Goal: Task Accomplishment & Management: Use online tool/utility

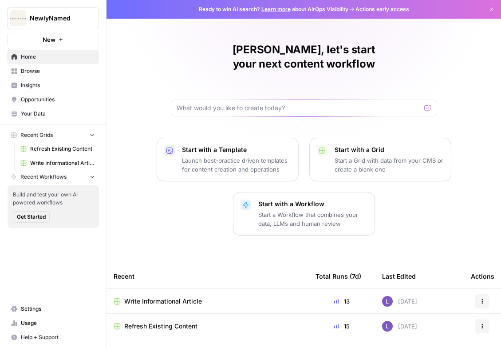
click at [60, 25] on button "NewlyNamed" at bounding box center [53, 18] width 92 height 22
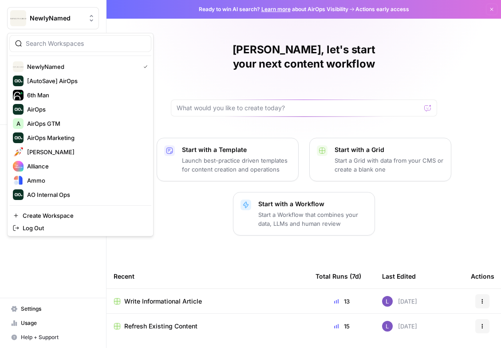
click at [66, 40] on input "search" at bounding box center [86, 43] width 120 height 9
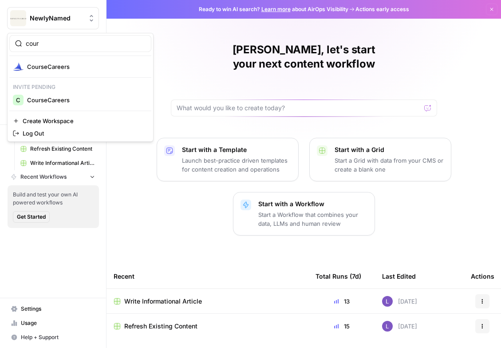
type input "cour"
click at [63, 63] on span "CourseCareers" at bounding box center [85, 66] width 117 height 9
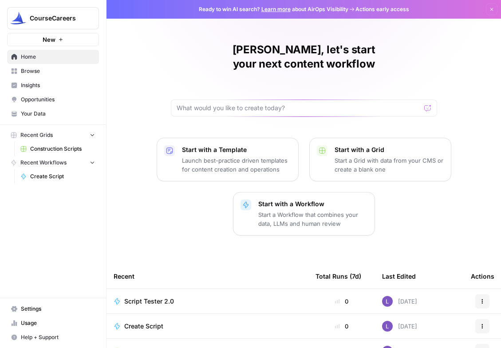
click at [43, 85] on span "Insights" at bounding box center [58, 85] width 74 height 8
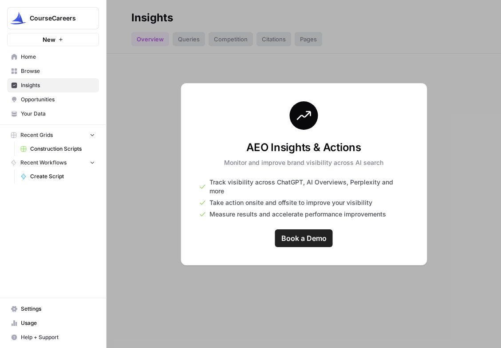
click at [55, 57] on span "Home" at bounding box center [58, 57] width 74 height 8
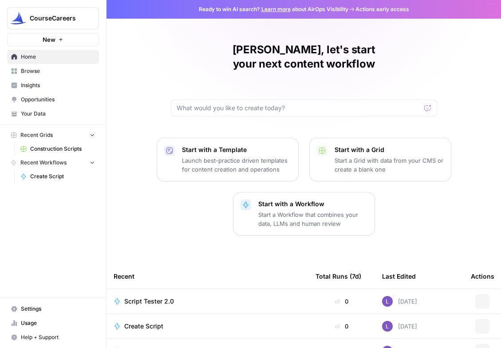
click at [54, 71] on span "Browse" at bounding box center [58, 71] width 74 height 8
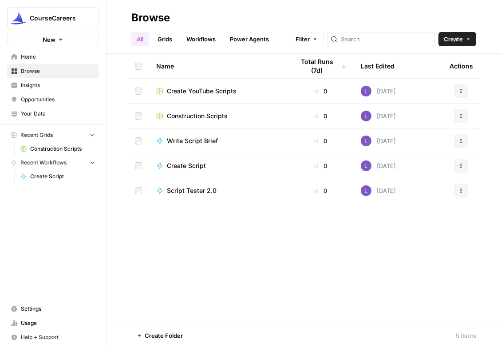
click at [61, 83] on span "Insights" at bounding box center [58, 85] width 74 height 8
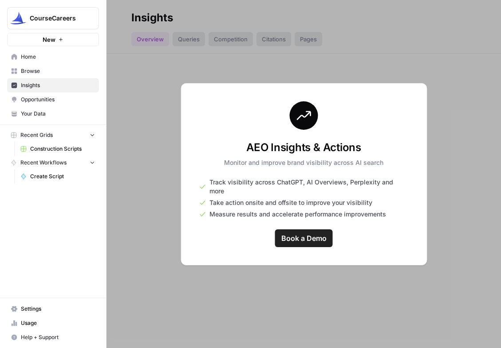
click at [63, 98] on span "Opportunities" at bounding box center [58, 99] width 74 height 8
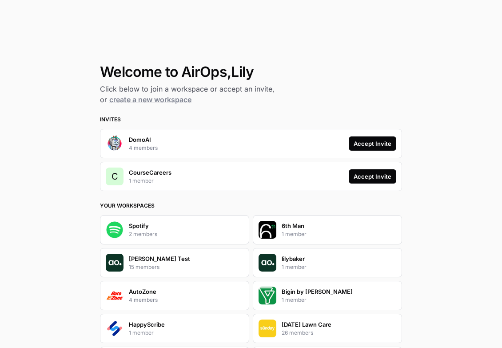
click at [377, 178] on div "Accept Invite" at bounding box center [372, 176] width 38 height 9
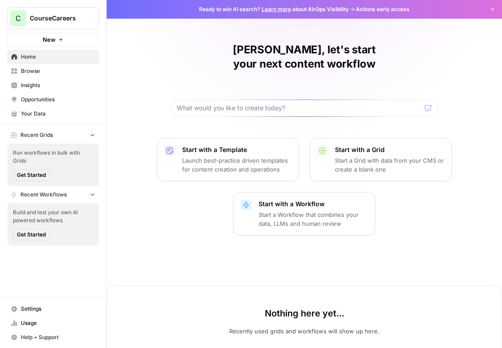
click at [56, 100] on span "Opportunities" at bounding box center [58, 99] width 74 height 8
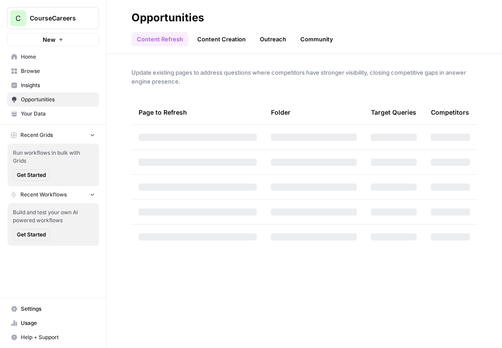
click at [44, 84] on span "Insights" at bounding box center [58, 85] width 74 height 8
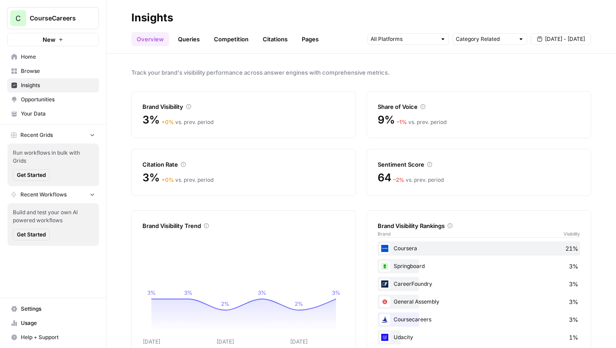
click at [501, 40] on span "Aug 29 - Sep 4" at bounding box center [565, 39] width 40 height 8
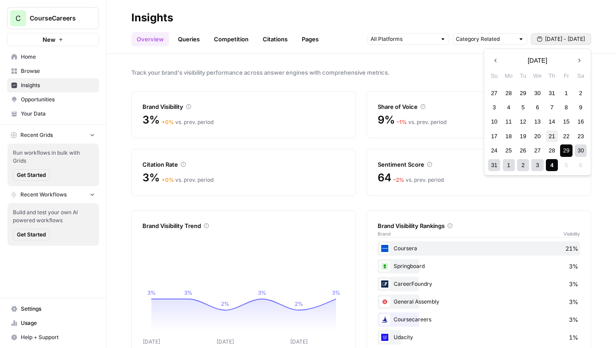
click at [501, 131] on div "21" at bounding box center [552, 136] width 12 height 12
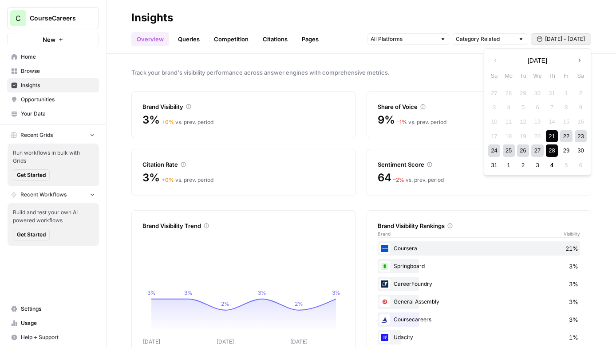
click at [501, 161] on div "31 1 2 3 4 5 6" at bounding box center [537, 165] width 101 height 14
click at [501, 163] on div "4" at bounding box center [552, 165] width 12 height 12
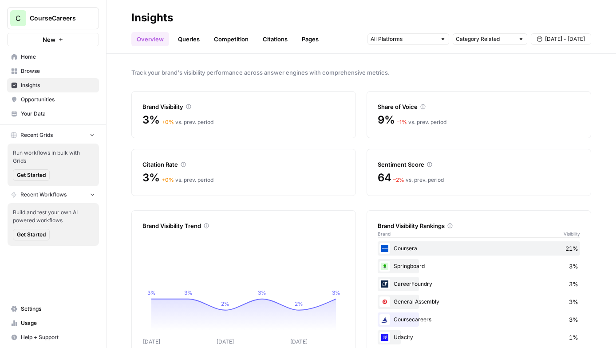
click at [35, 64] on link "Browse" at bounding box center [53, 71] width 92 height 14
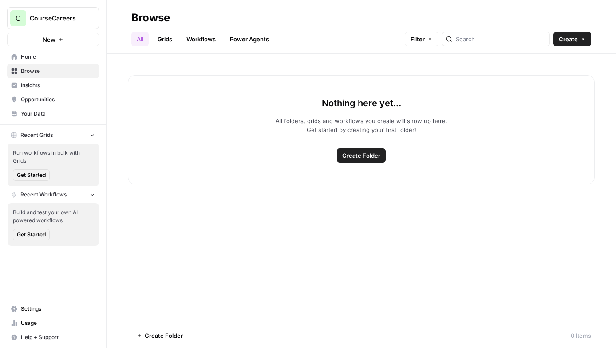
click at [58, 88] on span "Insights" at bounding box center [58, 85] width 74 height 8
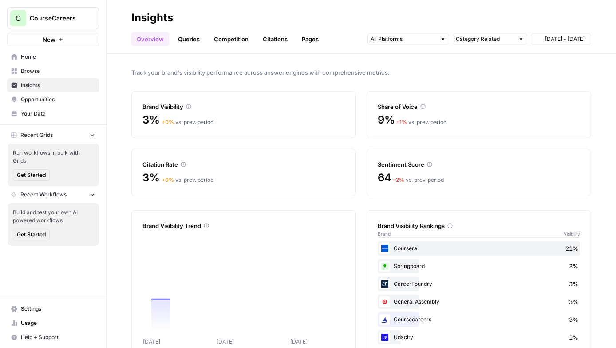
click at [58, 101] on span "Opportunities" at bounding box center [58, 99] width 74 height 8
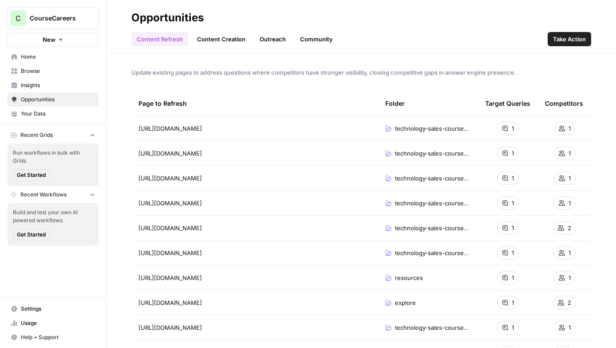
click at [58, 115] on span "Your Data" at bounding box center [58, 114] width 74 height 8
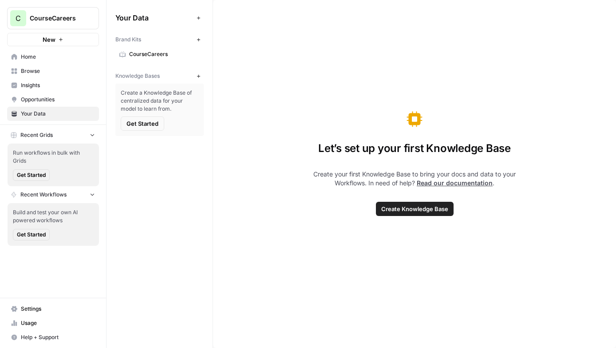
click at [188, 56] on span "CourseCareers" at bounding box center [164, 54] width 71 height 8
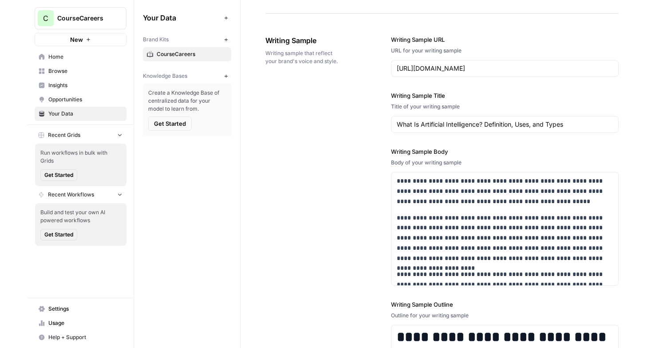
scroll to position [1051, 0]
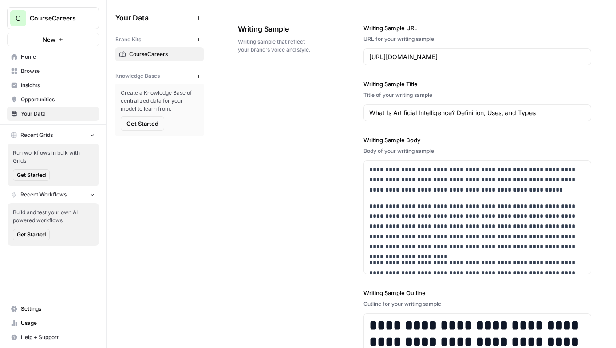
click at [24, 86] on span "Insights" at bounding box center [58, 85] width 74 height 8
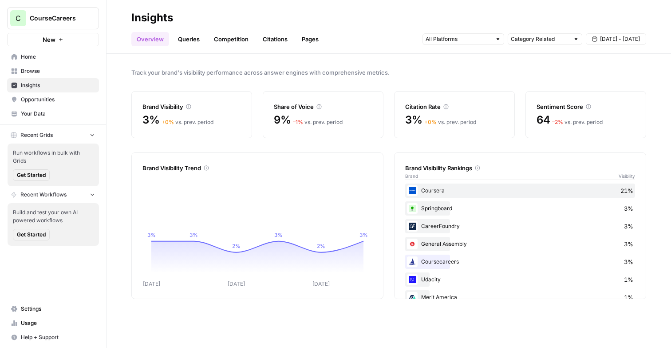
click at [57, 105] on link "Opportunities" at bounding box center [53, 99] width 92 height 14
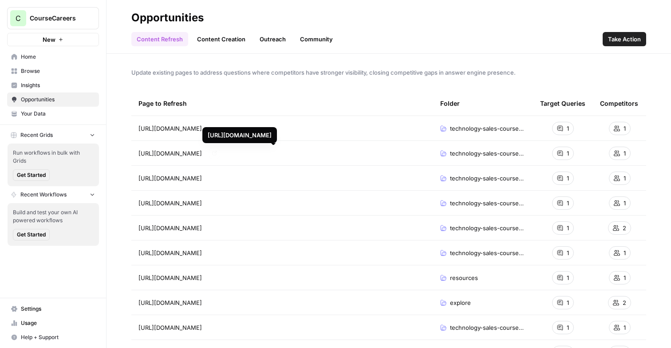
click at [204, 40] on link "Content Creation" at bounding box center [221, 39] width 59 height 14
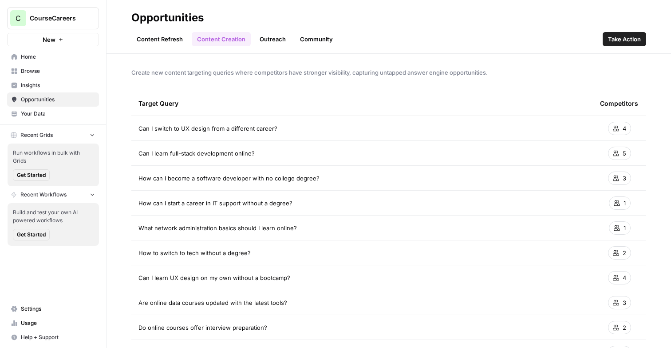
click at [501, 32] on button "Take Action" at bounding box center [625, 39] width 44 height 14
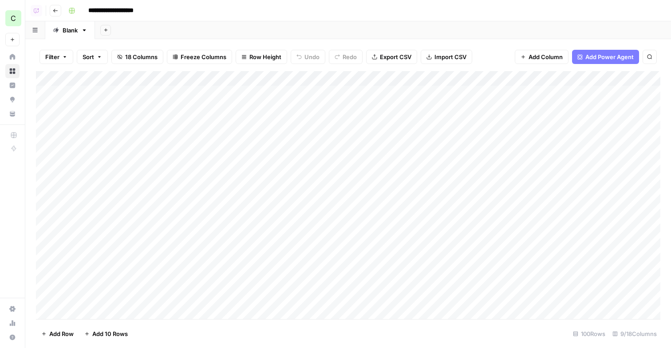
click at [58, 11] on icon "button" at bounding box center [55, 10] width 5 height 5
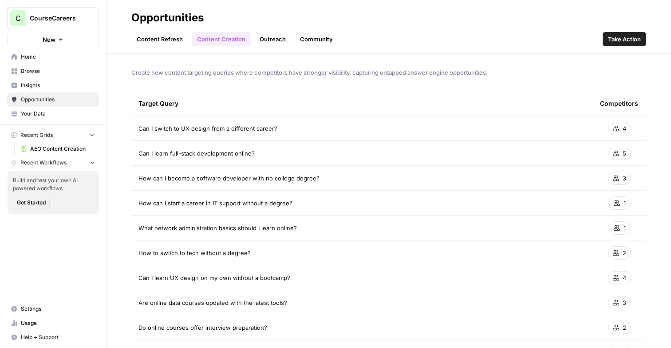
click at [70, 86] on span "Insights" at bounding box center [58, 85] width 74 height 8
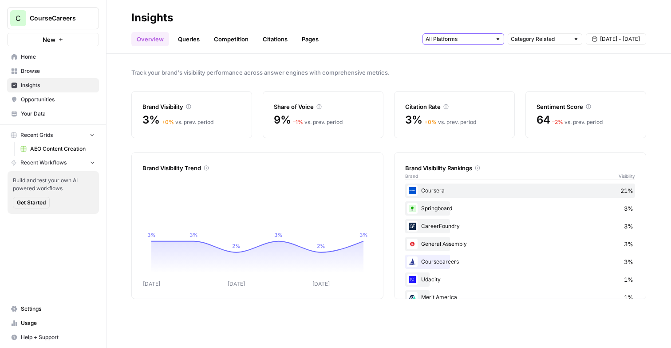
click at [472, 40] on input "text" at bounding box center [459, 39] width 66 height 9
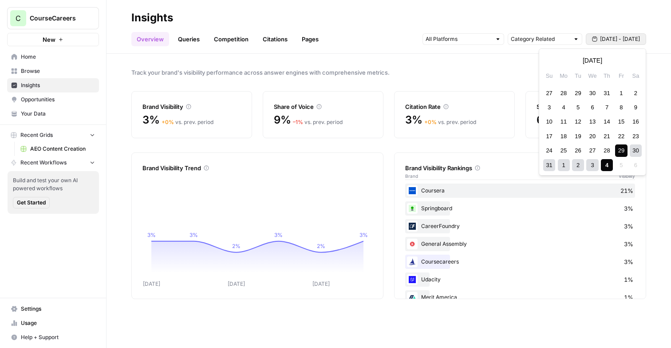
click at [501, 39] on span "Aug 29 - Sep 4" at bounding box center [620, 39] width 40 height 8
click at [42, 71] on span "Browse" at bounding box center [58, 71] width 74 height 8
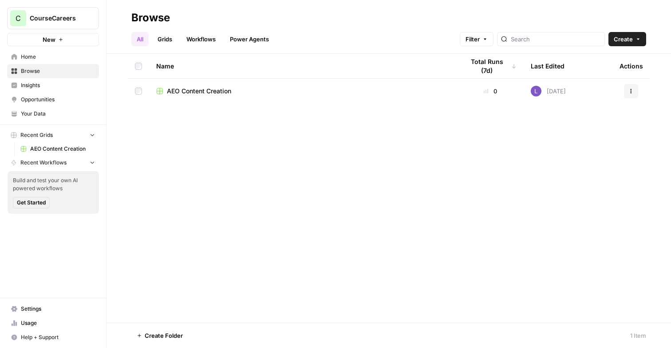
click at [46, 56] on span "Home" at bounding box center [58, 57] width 74 height 8
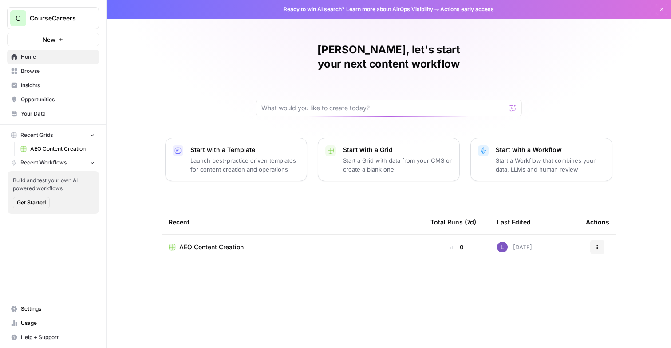
click at [51, 95] on link "Opportunities" at bounding box center [53, 99] width 92 height 14
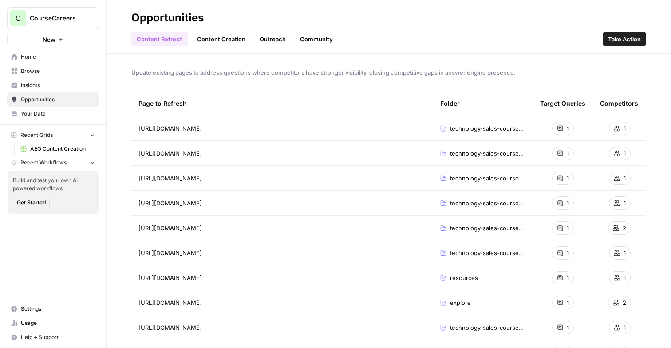
click at [52, 109] on link "Your Data" at bounding box center [53, 114] width 92 height 14
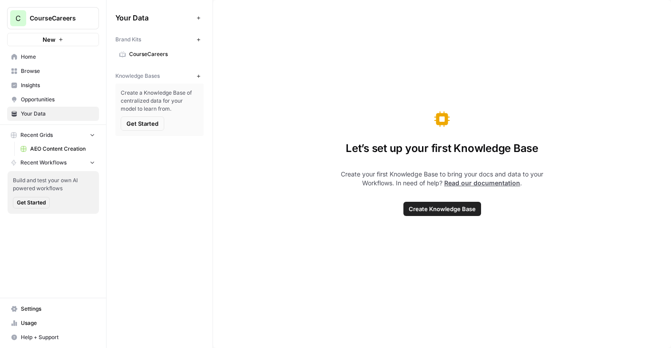
click at [140, 52] on span "CourseCareers" at bounding box center [164, 54] width 71 height 8
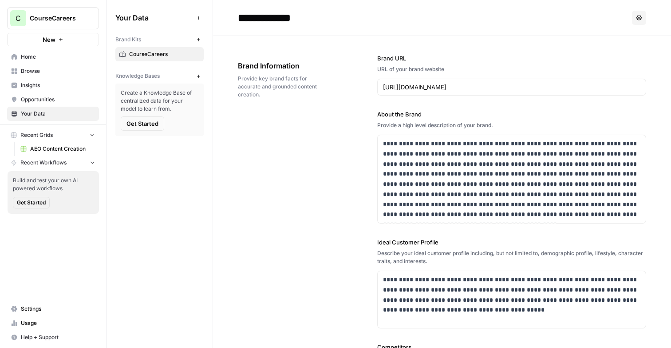
click at [50, 86] on span "Insights" at bounding box center [58, 85] width 74 height 8
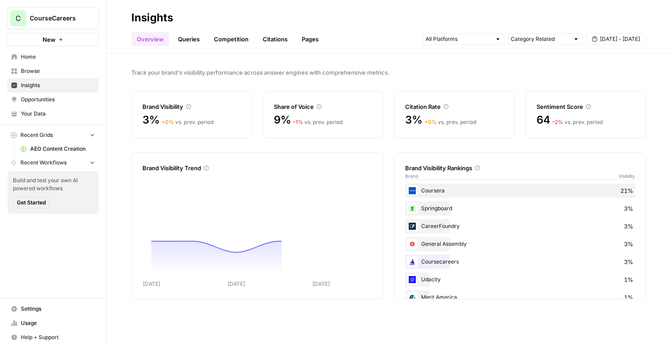
click at [195, 39] on link "Queries" at bounding box center [189, 39] width 32 height 14
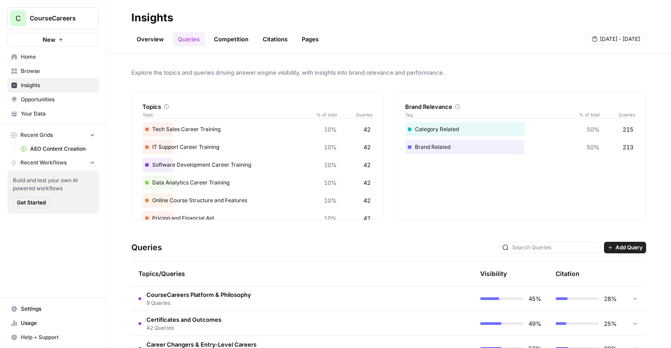
click at [501, 243] on span "Add Query" at bounding box center [629, 247] width 27 height 8
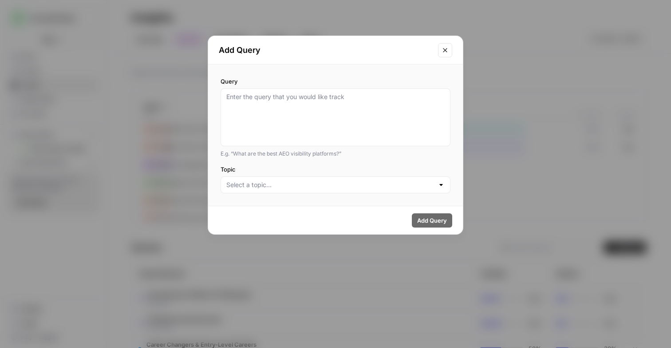
click at [448, 55] on button "Close modal" at bounding box center [445, 50] width 14 height 14
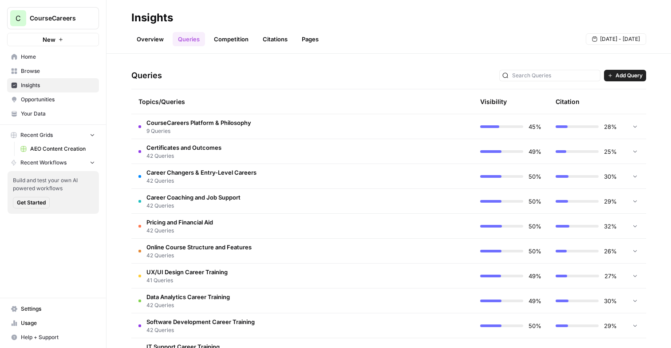
scroll to position [164, 0]
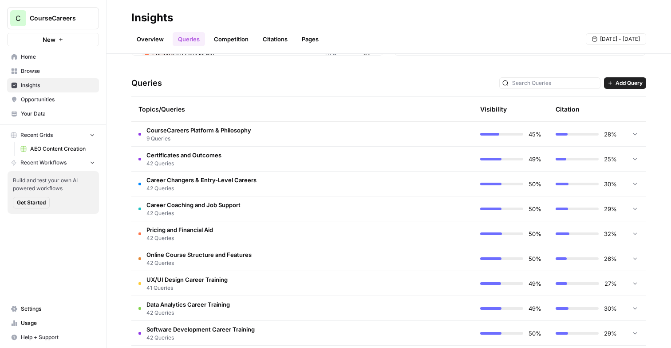
click at [501, 83] on span "Add Query" at bounding box center [629, 83] width 27 height 8
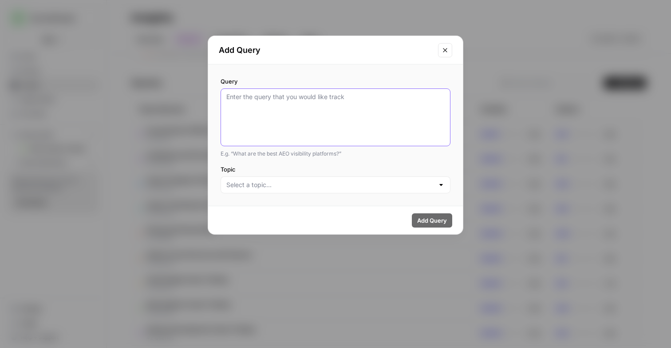
click at [348, 103] on textarea "Query" at bounding box center [335, 117] width 218 height 50
click at [316, 187] on input "Topic" at bounding box center [330, 184] width 208 height 9
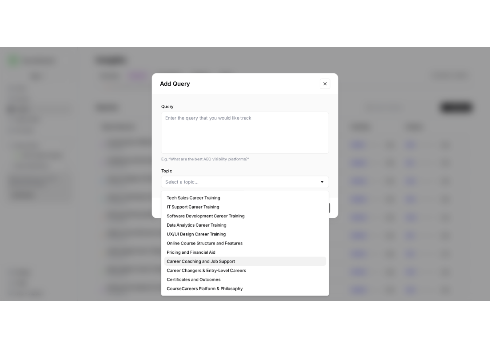
scroll to position [0, 0]
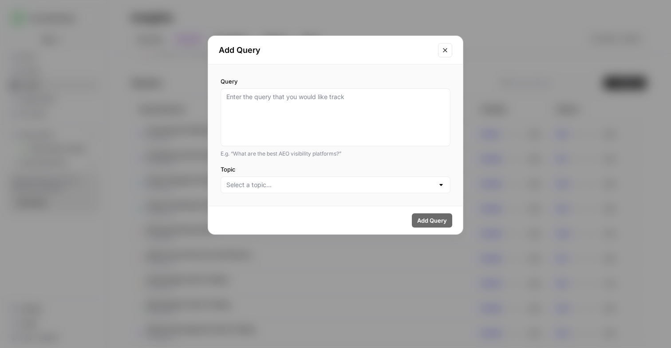
click at [306, 171] on label "Topic" at bounding box center [336, 169] width 230 height 9
click at [306, 180] on input "Topic" at bounding box center [330, 184] width 208 height 9
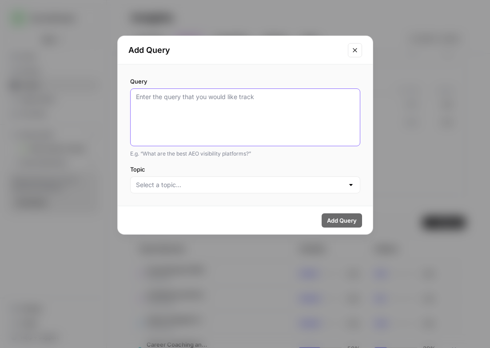
click at [208, 103] on textarea "Query" at bounding box center [245, 117] width 218 height 50
click at [233, 104] on textarea "Query" at bounding box center [245, 117] width 218 height 50
paste textarea "How do I land a high-paying job with no experience"
type textarea "How do I land a high-paying job with no experience"
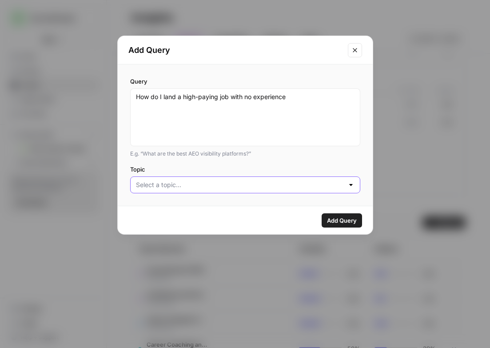
click at [187, 185] on input "Topic" at bounding box center [240, 184] width 208 height 9
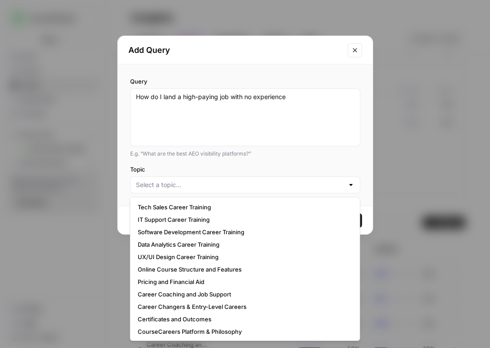
click at [171, 155] on div "E.g. “What are the best AEO visibility platforms?”" at bounding box center [245, 154] width 230 height 8
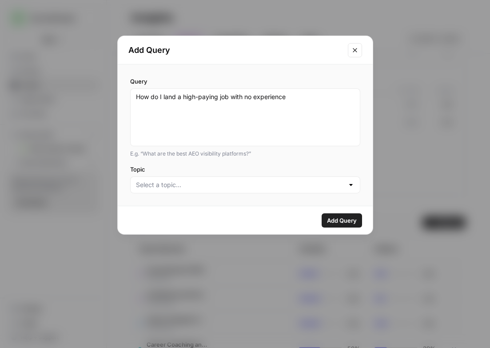
click at [323, 215] on button "Add Query" at bounding box center [341, 220] width 40 height 14
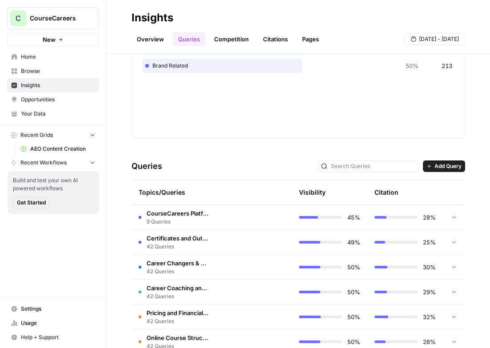
scroll to position [218, 0]
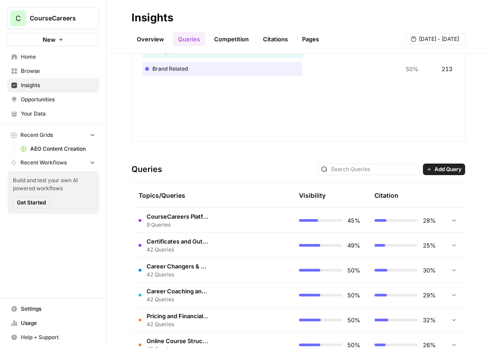
click at [348, 168] on div at bounding box center [368, 169] width 101 height 12
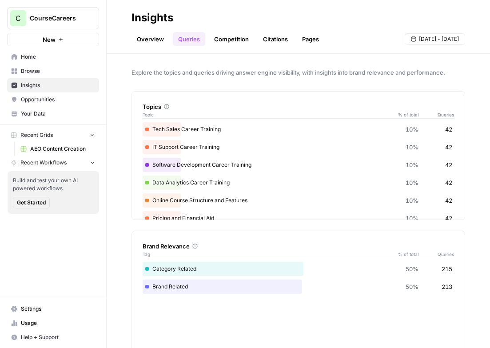
scroll to position [123, 0]
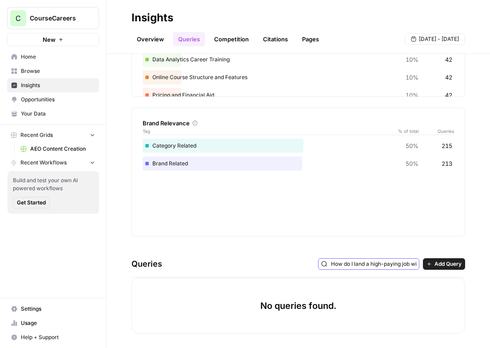
type input "How do I land a high-paying job with no experience"
click at [391, 269] on div "How do I land a high-paying job with no experience" at bounding box center [368, 264] width 101 height 12
click at [439, 261] on span "Add Query" at bounding box center [447, 264] width 27 height 8
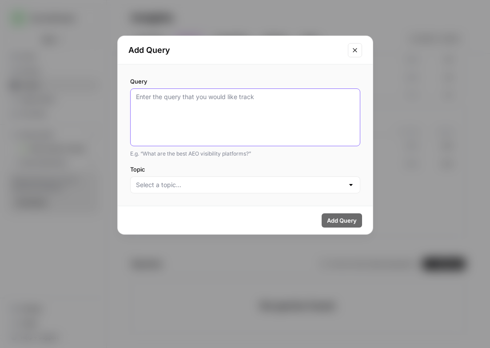
click at [222, 115] on textarea "Query" at bounding box center [245, 117] width 218 height 50
paste textarea "How do I land a high-paying job with no experience"
type textarea "How do I land a high-paying job with no experience"
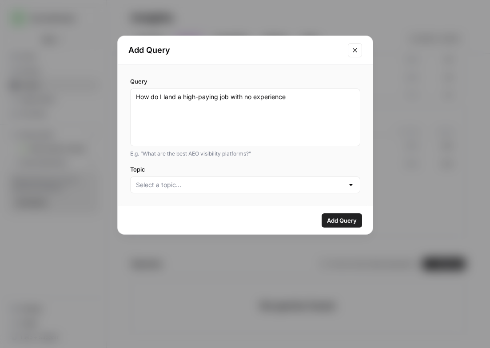
click at [285, 178] on div at bounding box center [245, 184] width 230 height 17
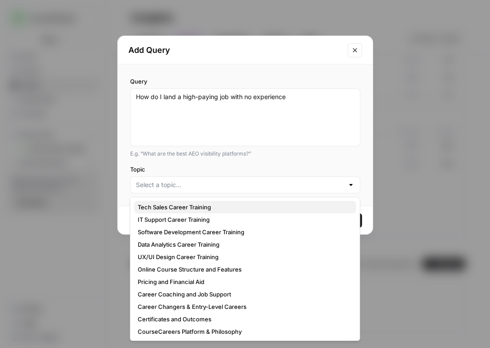
click at [214, 206] on span "Tech Sales Career Training" at bounding box center [243, 206] width 211 height 9
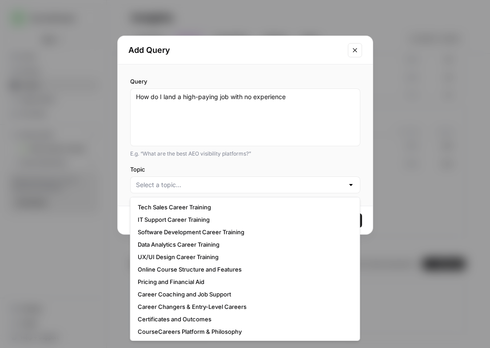
type input "Tech Sales Career Training"
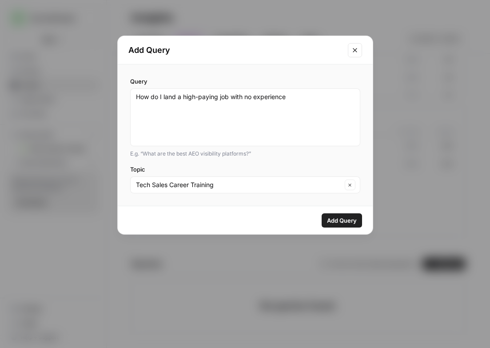
click at [339, 224] on span "Add Query" at bounding box center [342, 220] width 30 height 9
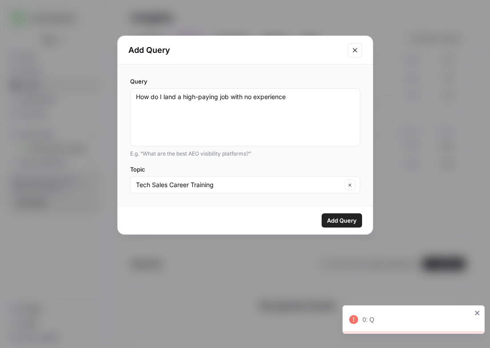
click at [476, 308] on div "0: Q" at bounding box center [413, 319] width 142 height 28
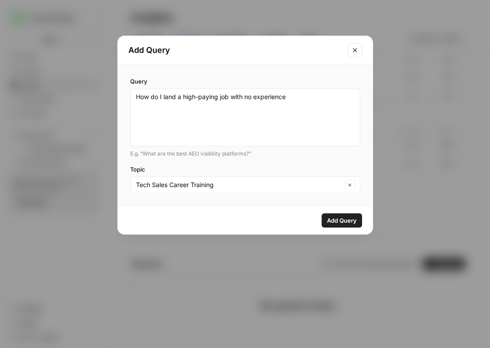
click at [358, 48] on icon "Close modal" at bounding box center [354, 50] width 7 height 7
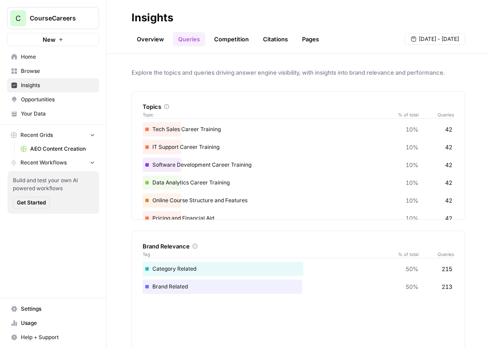
click at [136, 35] on link "Overview" at bounding box center [150, 39] width 38 height 14
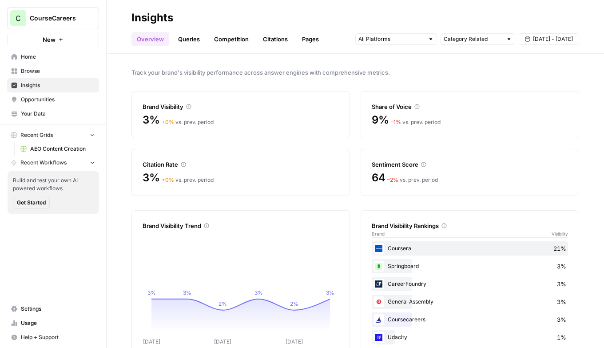
click at [186, 42] on link "Queries" at bounding box center [189, 39] width 32 height 14
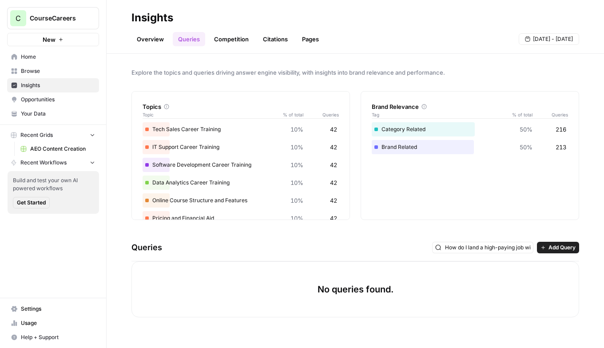
click at [226, 43] on link "Competition" at bounding box center [231, 39] width 45 height 14
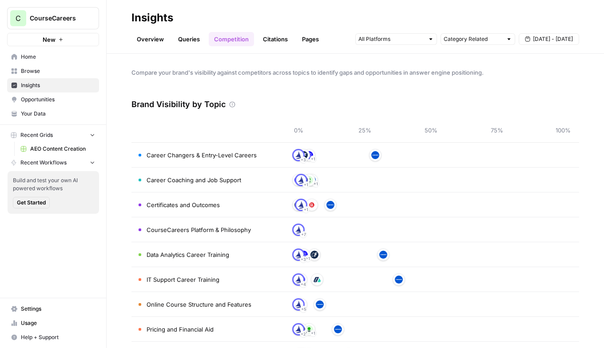
click at [212, 151] on span "Career Changers & Entry-Level Careers" at bounding box center [202, 155] width 110 height 9
click at [189, 41] on link "Queries" at bounding box center [189, 39] width 32 height 14
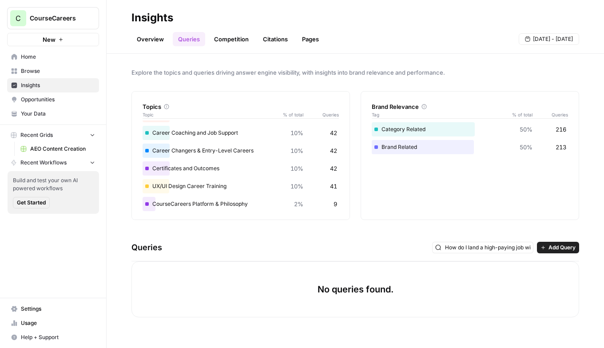
scroll to position [105, 0]
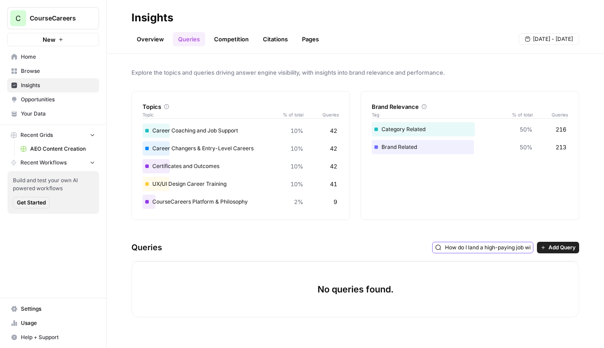
click at [489, 249] on input "How do I land a high-paying job with no experience" at bounding box center [487, 247] width 85 height 9
click at [489, 249] on input "How doI land a high-paying job with no experienc" at bounding box center [487, 247] width 85 height 9
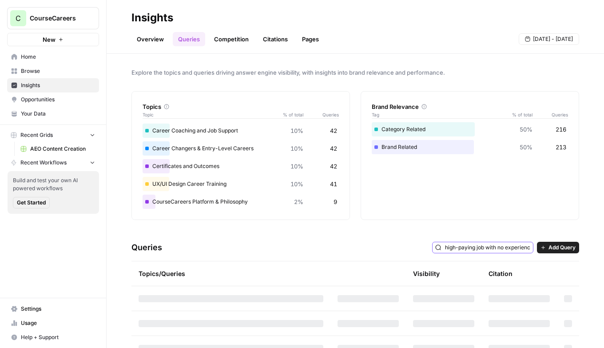
click at [489, 249] on input "How doI land a high-paying job with no experienc" at bounding box center [487, 247] width 85 height 9
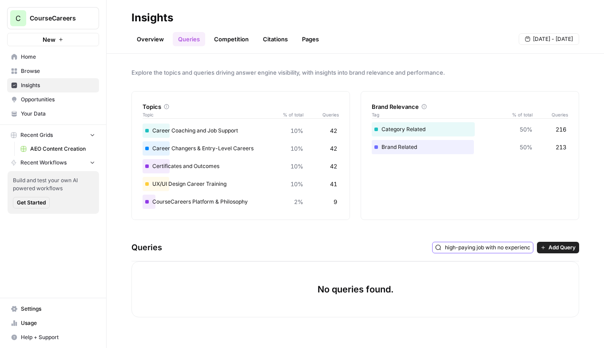
type input "How doI land a high-paying job with no experienc"
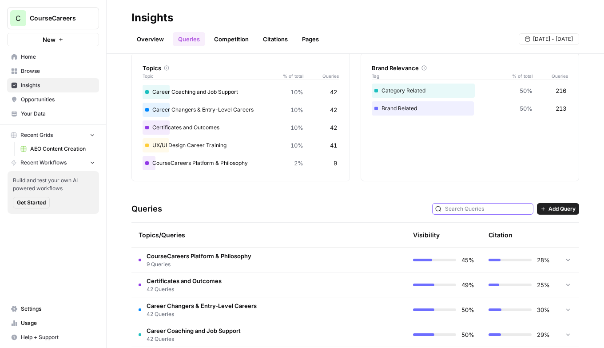
scroll to position [40, 0]
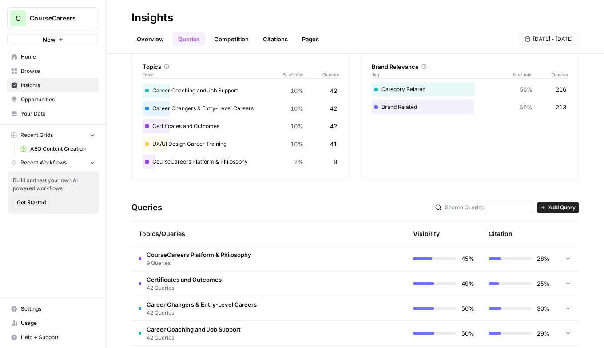
click at [46, 89] on link "Insights" at bounding box center [53, 85] width 92 height 14
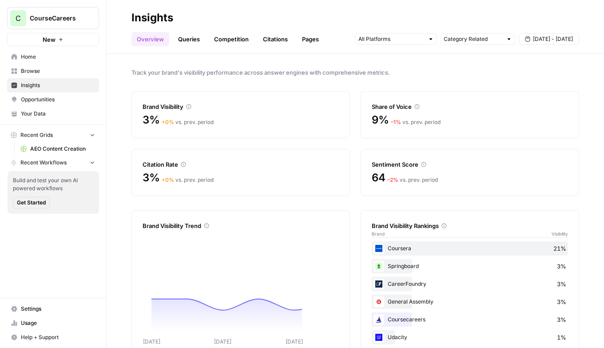
click at [51, 99] on span "Opportunities" at bounding box center [58, 99] width 74 height 8
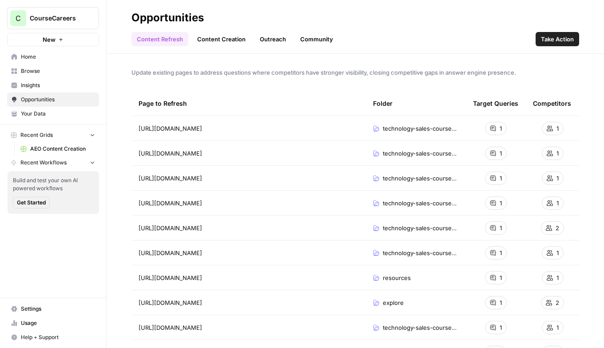
click at [56, 148] on span "AEO Content Creation" at bounding box center [62, 149] width 65 height 8
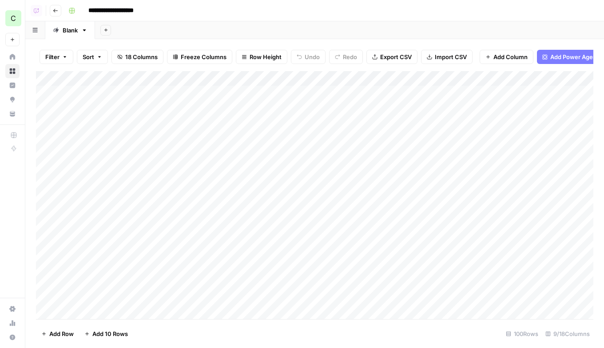
scroll to position [1, 0]
click at [59, 15] on button "Go back" at bounding box center [56, 11] width 12 height 12
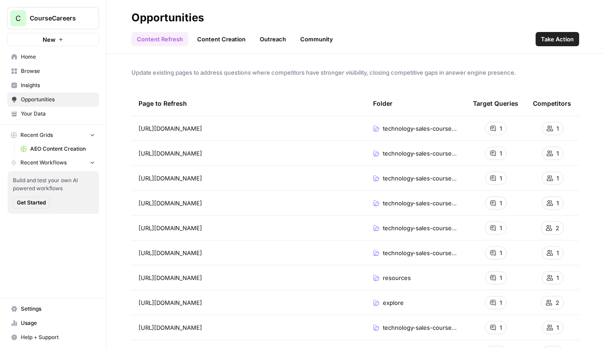
click at [51, 99] on span "Opportunities" at bounding box center [58, 99] width 74 height 8
click at [290, 42] on ul "Content Refresh Content Creation Outreach Community" at bounding box center [234, 39] width 207 height 14
click at [267, 42] on link "Outreach" at bounding box center [272, 39] width 37 height 14
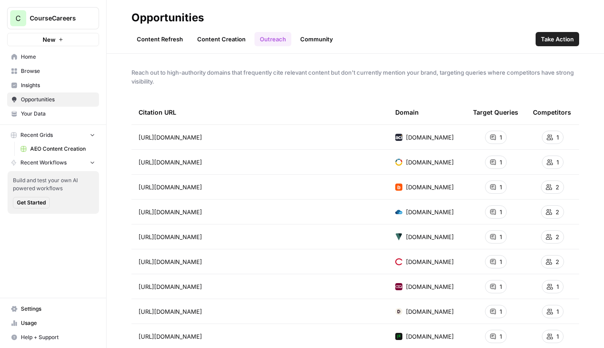
click at [490, 139] on icon at bounding box center [493, 137] width 6 height 6
click at [496, 139] on div "1" at bounding box center [496, 137] width 22 height 13
click at [309, 41] on link "Community" at bounding box center [317, 39] width 44 height 14
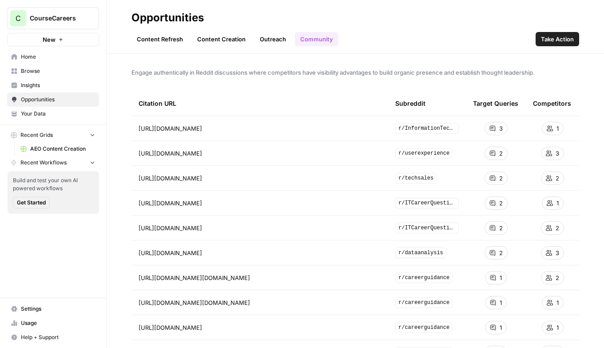
click at [48, 74] on span "Browse" at bounding box center [58, 71] width 74 height 8
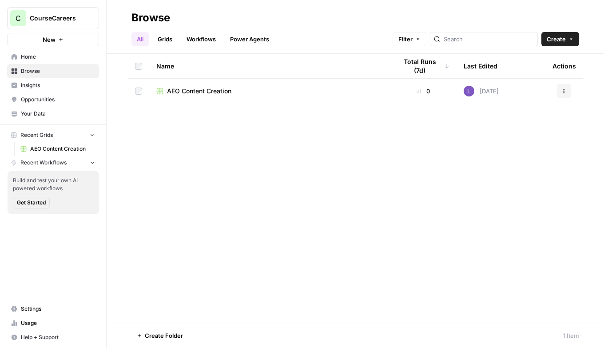
click at [199, 96] on td "AEO Content Creation" at bounding box center [269, 91] width 241 height 25
click at [200, 92] on span "AEO Content Creation" at bounding box center [199, 91] width 64 height 9
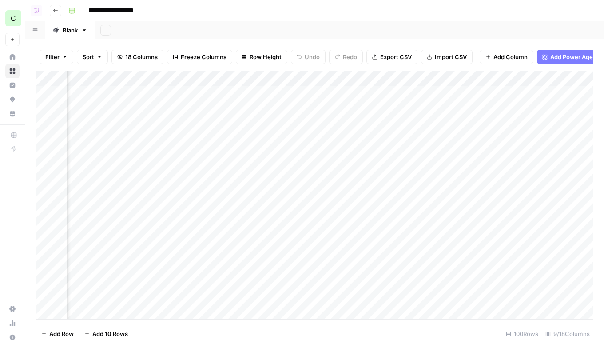
scroll to position [0, 297]
click at [501, 58] on span "Add Power Agent" at bounding box center [574, 56] width 48 height 9
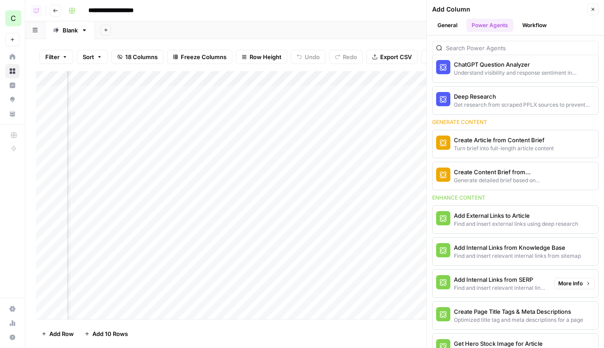
scroll to position [78, 0]
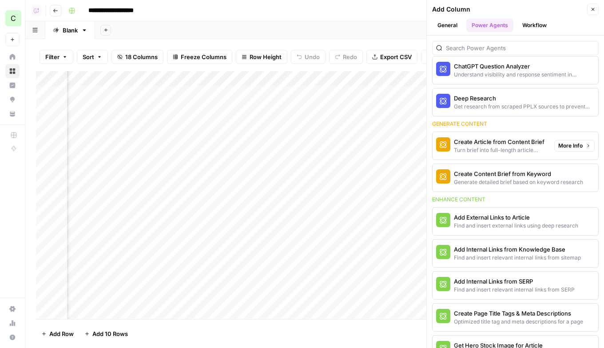
click at [501, 147] on span "More Info" at bounding box center [570, 146] width 24 height 8
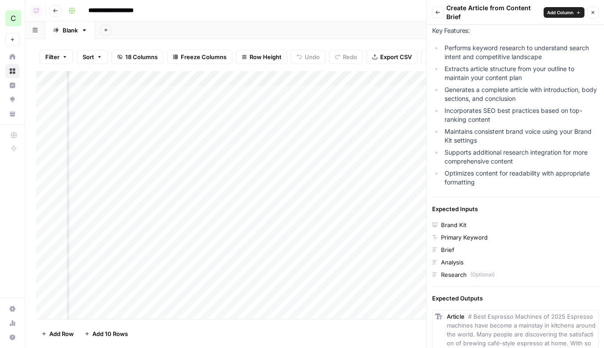
scroll to position [251, 0]
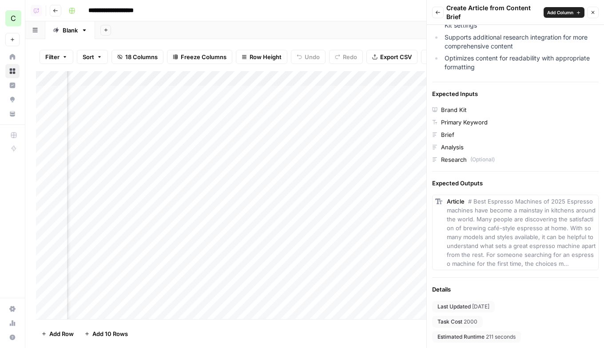
drag, startPoint x: 502, startPoint y: 320, endPoint x: 420, endPoint y: 320, distance: 82.1
click at [420, 320] on div "**********" at bounding box center [314, 174] width 579 height 348
click at [464, 322] on div "Task Cost 2000" at bounding box center [457, 322] width 51 height 12
click at [470, 322] on span "2000" at bounding box center [471, 321] width 14 height 8
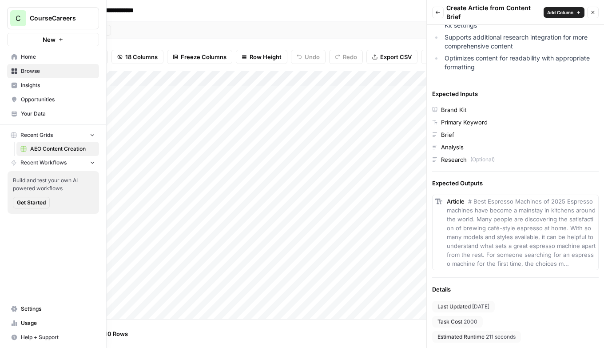
click at [41, 101] on span "Opportunities" at bounding box center [58, 99] width 74 height 8
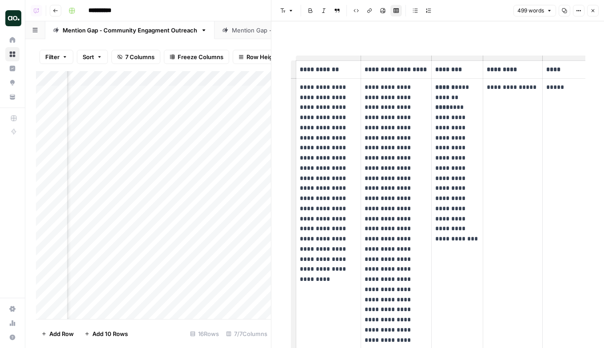
click at [234, 33] on div "Mention Gap - Off Site Citation Outreach" at bounding box center [288, 30] width 112 height 9
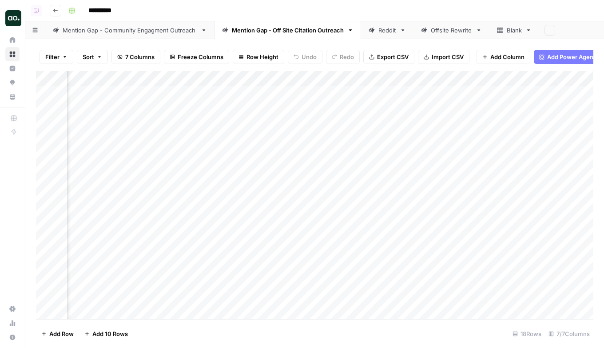
scroll to position [0, 278]
click at [523, 92] on div "Add Column" at bounding box center [314, 195] width 557 height 248
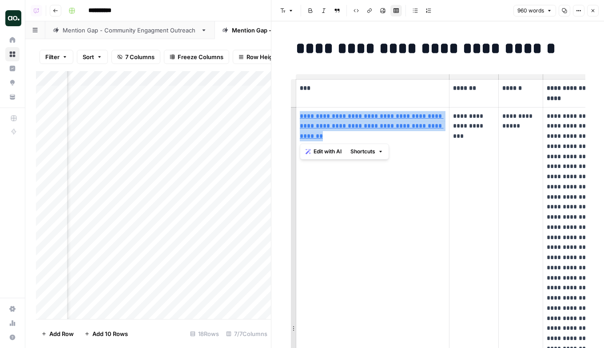
drag, startPoint x: 348, startPoint y: 146, endPoint x: 295, endPoint y: 114, distance: 62.1
click at [296, 114] on td "**********" at bounding box center [373, 328] width 154 height 442
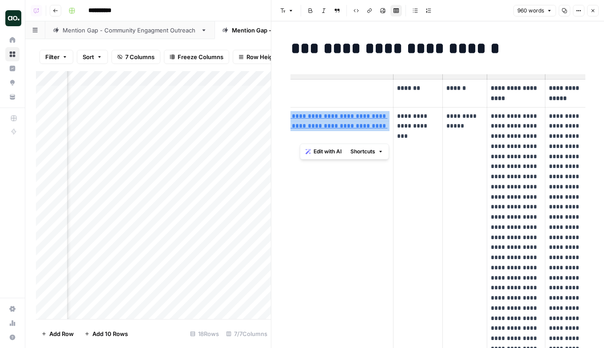
scroll to position [0, 58]
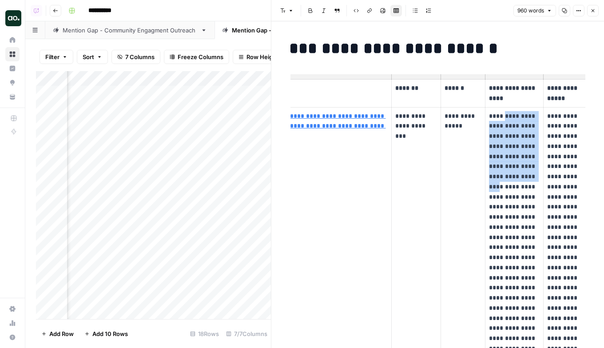
drag, startPoint x: 504, startPoint y: 119, endPoint x: 500, endPoint y: 196, distance: 77.8
click at [501, 196] on p "**********" at bounding box center [514, 328] width 50 height 434
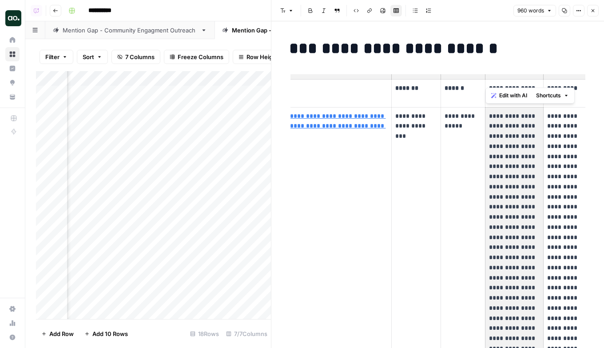
click at [557, 152] on p "**********" at bounding box center [570, 318] width 46 height 414
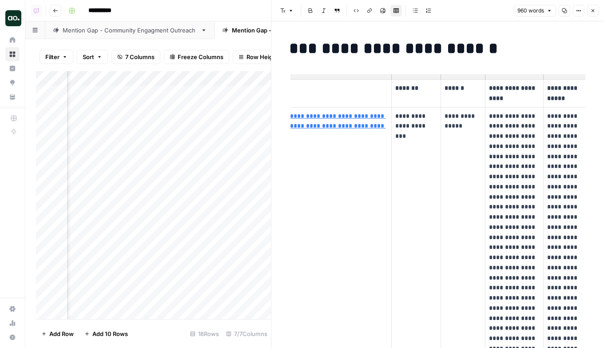
click at [117, 35] on link "Mention Gap - Community Engagment Outreach" at bounding box center [129, 30] width 169 height 18
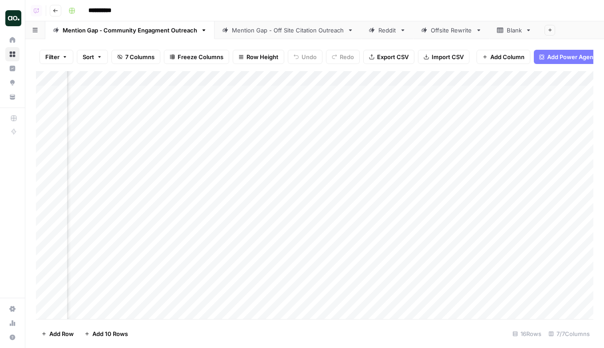
scroll to position [0, 750]
click at [534, 107] on div "Add Column" at bounding box center [314, 195] width 557 height 248
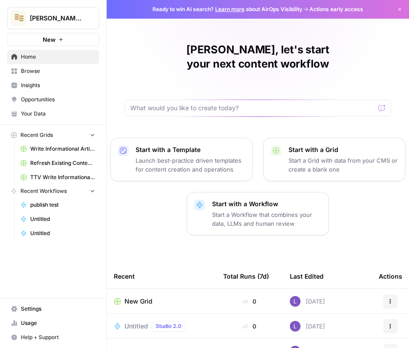
click at [136, 321] on span "Untitled" at bounding box center [136, 325] width 24 height 9
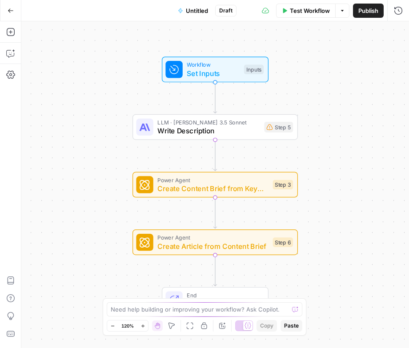
click at [18, 31] on div "Add Steps Copilot Settings AirOps Academy Help Give Feedback Shortcuts" at bounding box center [10, 184] width 21 height 326
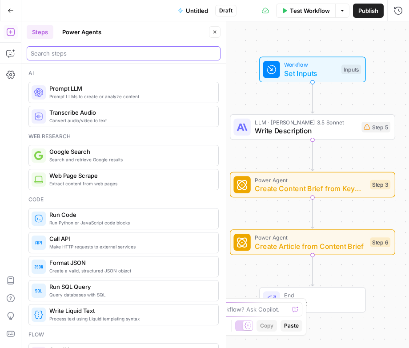
click at [71, 50] on input "search" at bounding box center [124, 53] width 186 height 9
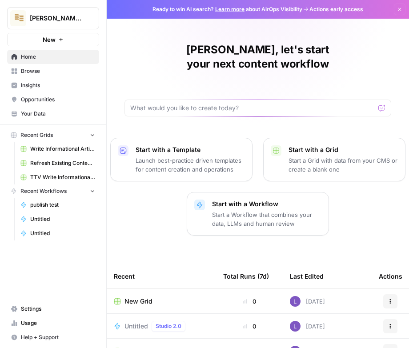
click at [133, 297] on span "New Grid" at bounding box center [138, 301] width 28 height 9
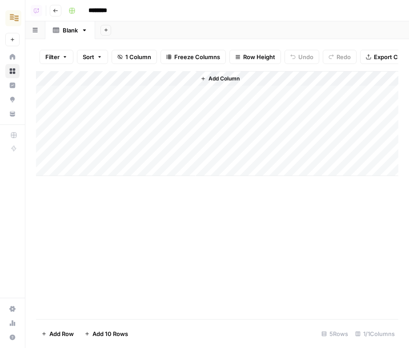
click at [58, 13] on button "Go back" at bounding box center [56, 11] width 12 height 12
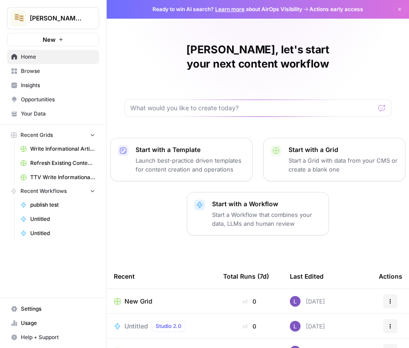
click at [49, 73] on span "Browse" at bounding box center [58, 71] width 74 height 8
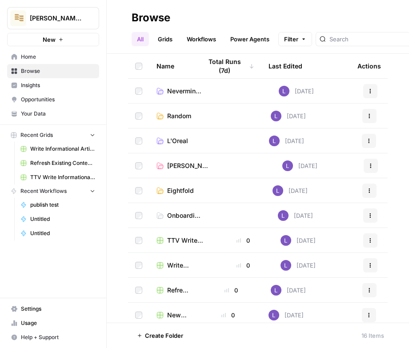
click at [216, 35] on link "Workflows" at bounding box center [201, 39] width 40 height 14
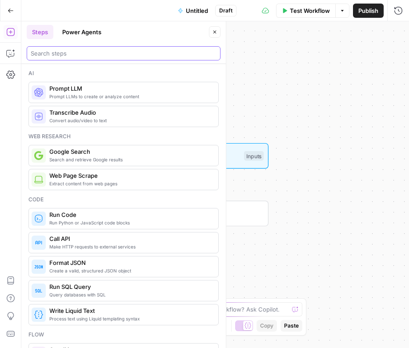
click at [65, 52] on input "search" at bounding box center [124, 53] width 186 height 9
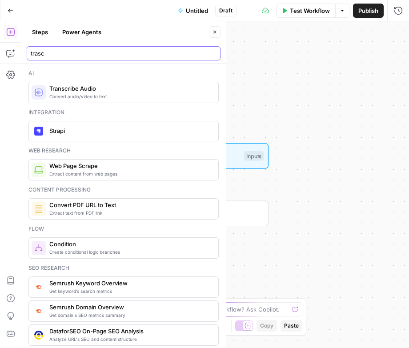
type input "trasc"
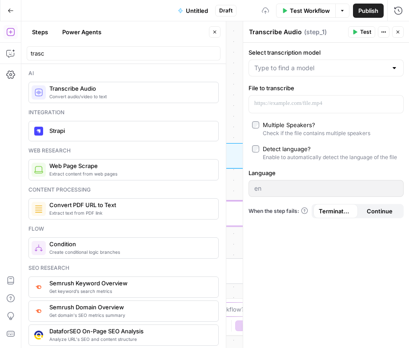
click at [231, 161] on span "Set Inputs" at bounding box center [212, 159] width 53 height 11
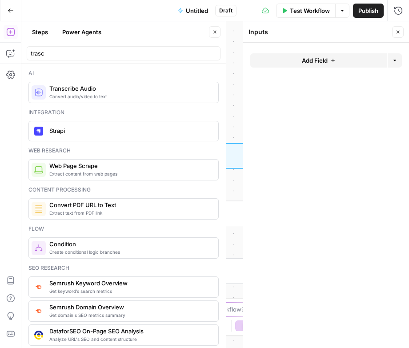
click at [311, 63] on span "Add Field" at bounding box center [315, 60] width 26 height 9
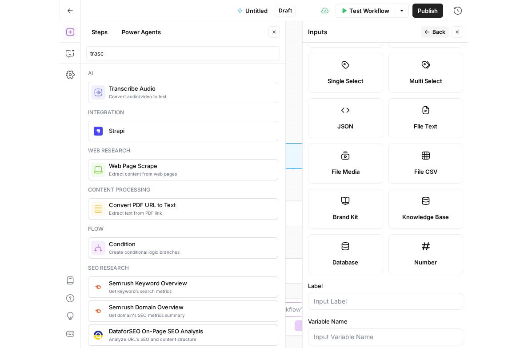
scroll to position [69, 0]
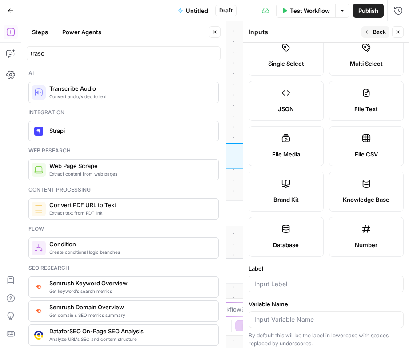
click at [285, 163] on label "File Media" at bounding box center [285, 146] width 75 height 40
type textarea "Supports .mp4, .mp3, .wav, .jpg, .png, .webp, .wma, .m4a file types"
click at [287, 293] on form "Input type Short Text Long Text Single Select Multi Select JSON File Text File …" at bounding box center [326, 195] width 166 height 305
click at [290, 291] on div at bounding box center [325, 283] width 155 height 17
type input "video"
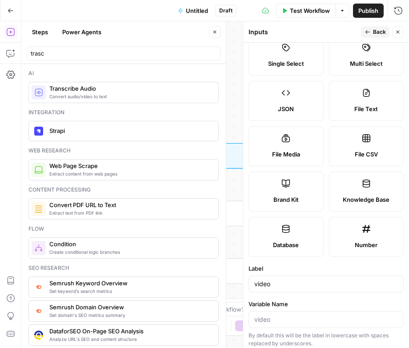
click at [212, 30] on icon "button" at bounding box center [214, 31] width 5 height 5
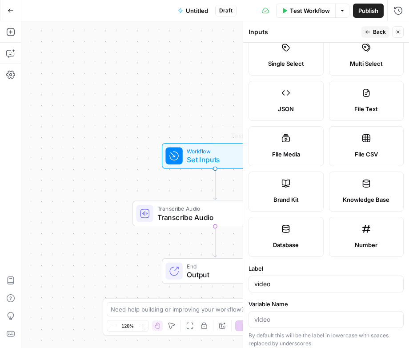
click at [161, 214] on span "Transcribe Audio" at bounding box center [213, 217] width 112 height 11
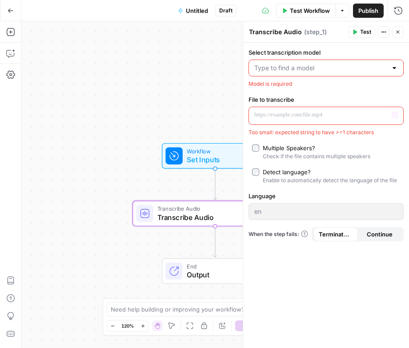
click at [286, 68] on input "Select transcription model" at bounding box center [320, 67] width 133 height 9
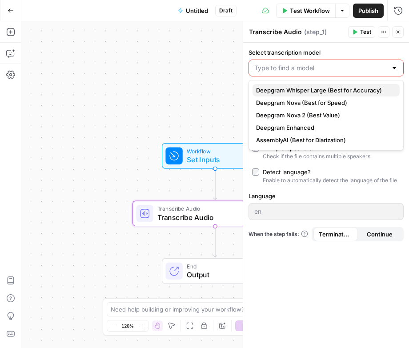
click at [290, 88] on span "Deepgram Whisper Large (Best for Accuracy)" at bounding box center [324, 90] width 136 height 9
type input "Deepgram Whisper Large (Best for Accuracy)"
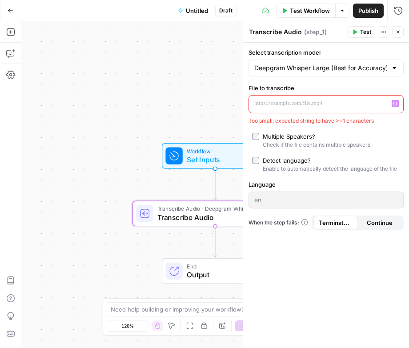
click at [294, 103] on p at bounding box center [318, 103] width 129 height 9
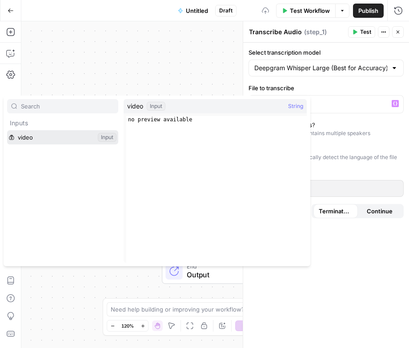
click at [67, 133] on button "Select variable video" at bounding box center [62, 137] width 111 height 14
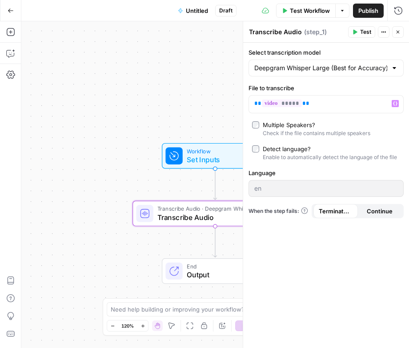
click at [318, 4] on button "Test Workflow" at bounding box center [306, 11] width 60 height 14
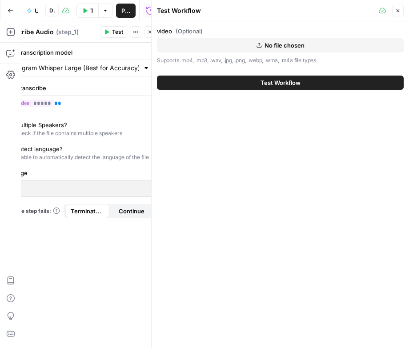
click at [278, 47] on span "No file chosen" at bounding box center [284, 45] width 40 height 9
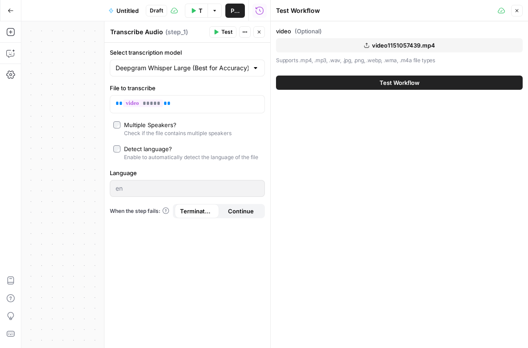
click at [367, 81] on button "Test Workflow" at bounding box center [399, 82] width 246 height 14
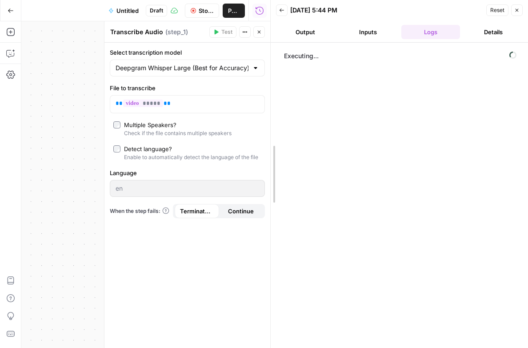
drag, startPoint x: 274, startPoint y: 44, endPoint x: 392, endPoint y: 36, distance: 117.9
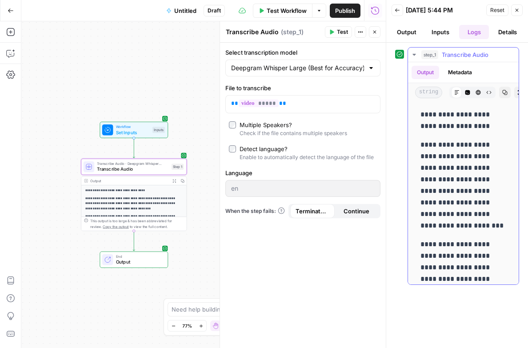
click at [408, 92] on button "Copy" at bounding box center [505, 93] width 12 height 12
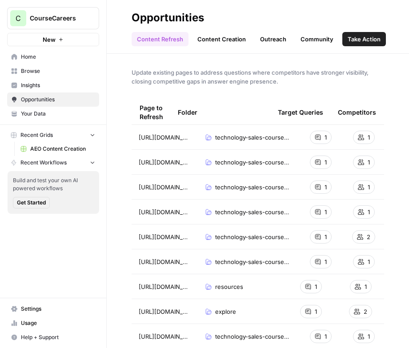
click at [51, 52] on link "Home" at bounding box center [53, 57] width 92 height 14
